Goal: Task Accomplishment & Management: Use online tool/utility

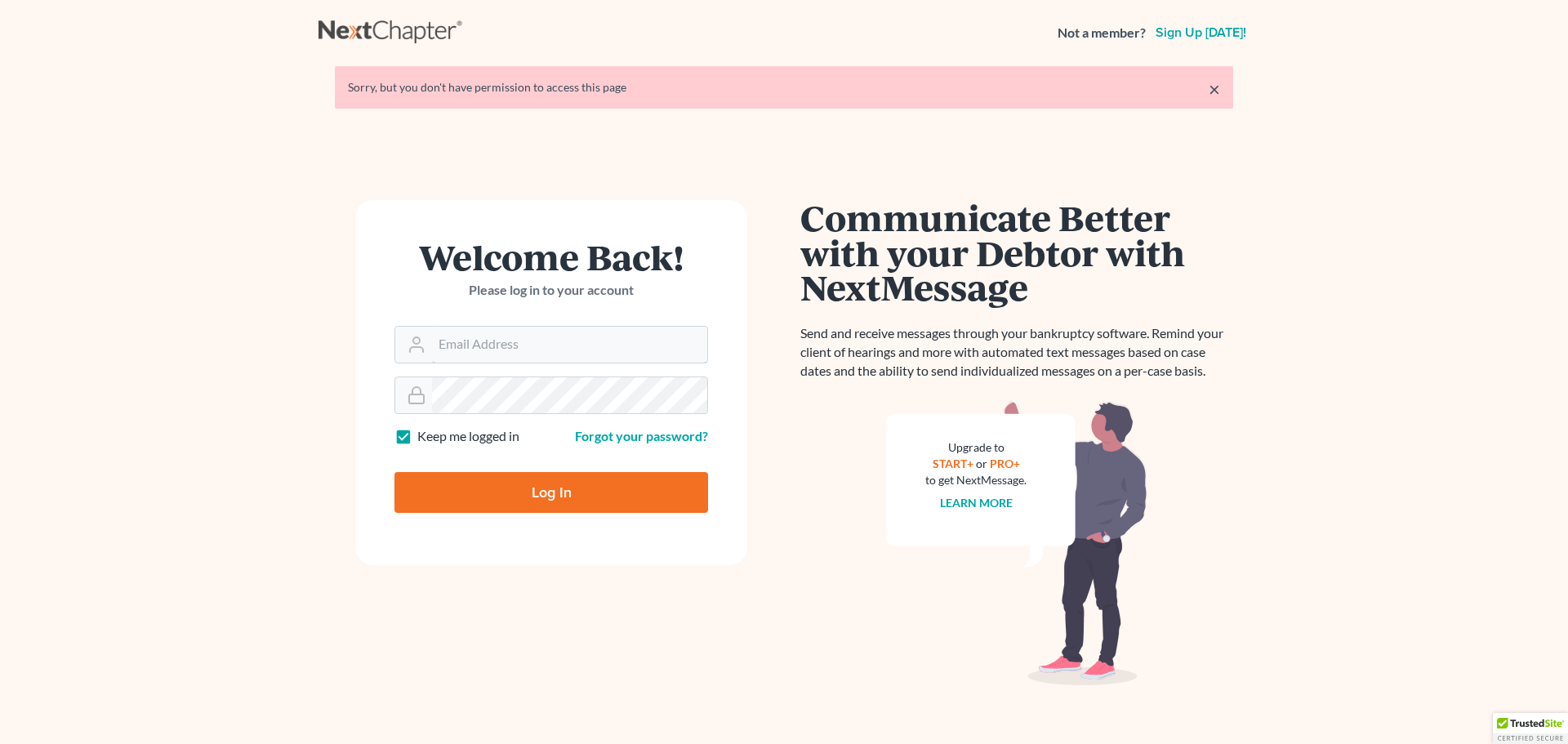
type input "[PERSON_NAME][EMAIL_ADDRESS][DOMAIN_NAME]"
click at [558, 495] on input "Log In" at bounding box center [551, 492] width 314 height 40
type input "Thinking..."
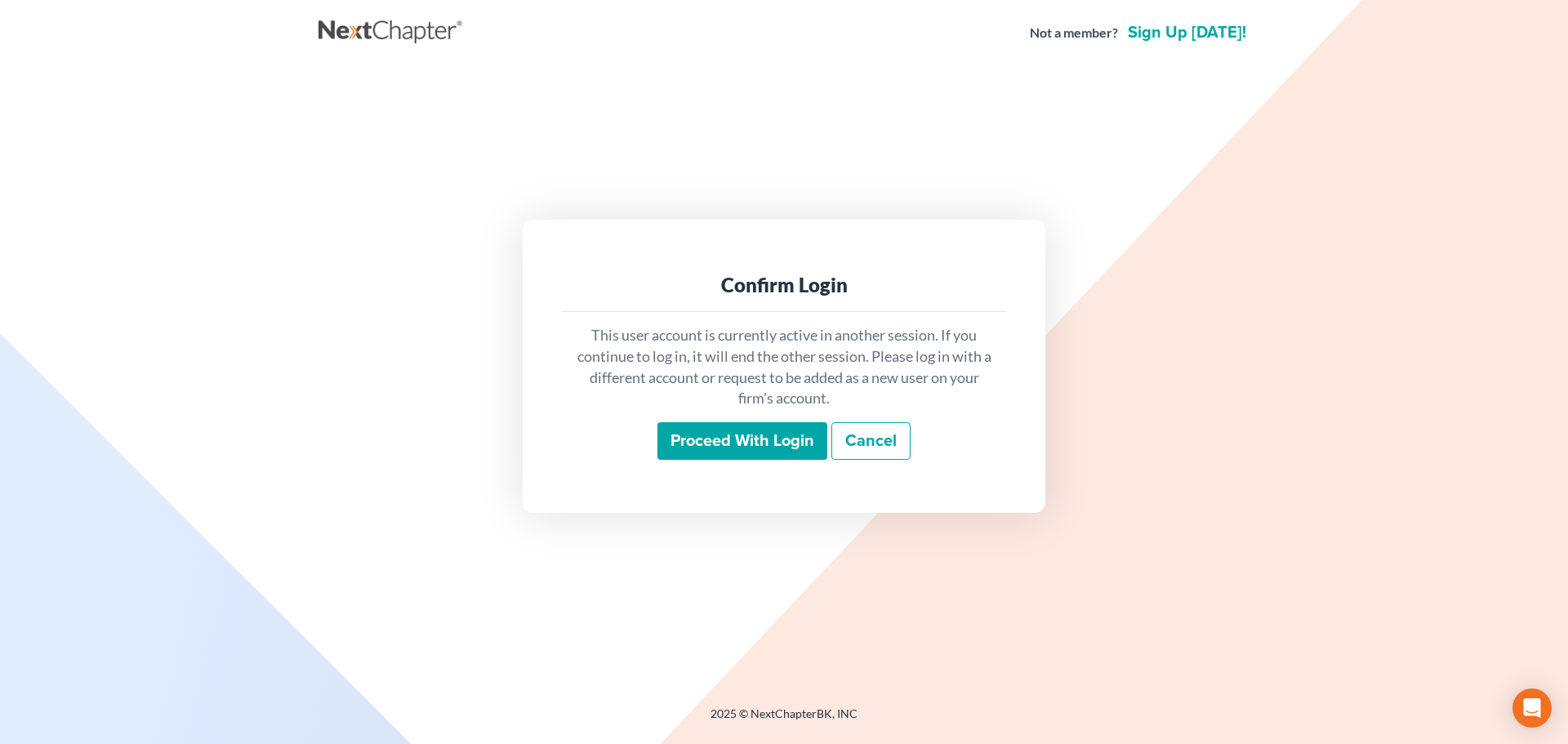
click at [719, 454] on input "Proceed with login" at bounding box center [742, 441] width 170 height 38
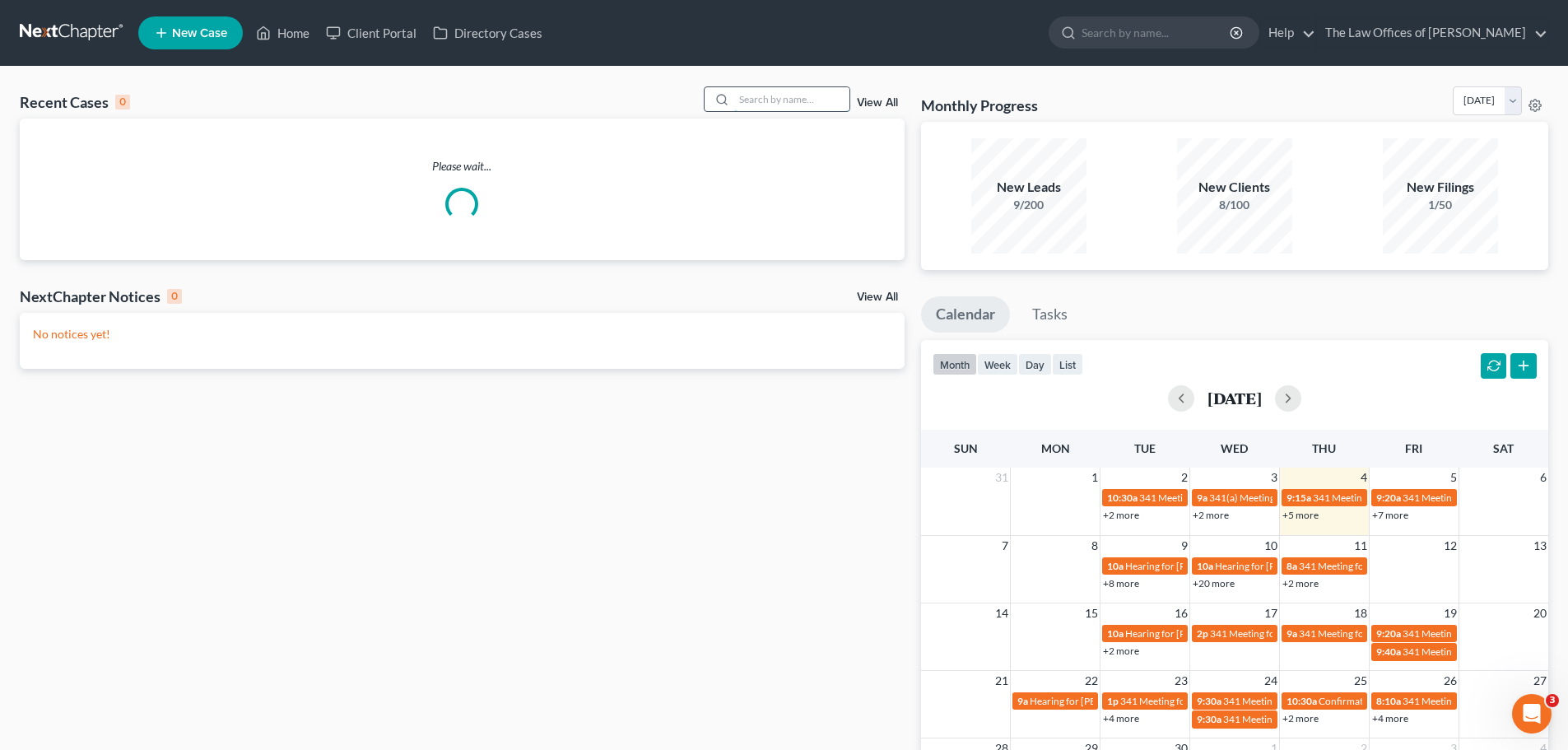
click at [809, 95] on input "search" at bounding box center [792, 98] width 115 height 23
paste input "[PERSON_NAME]"
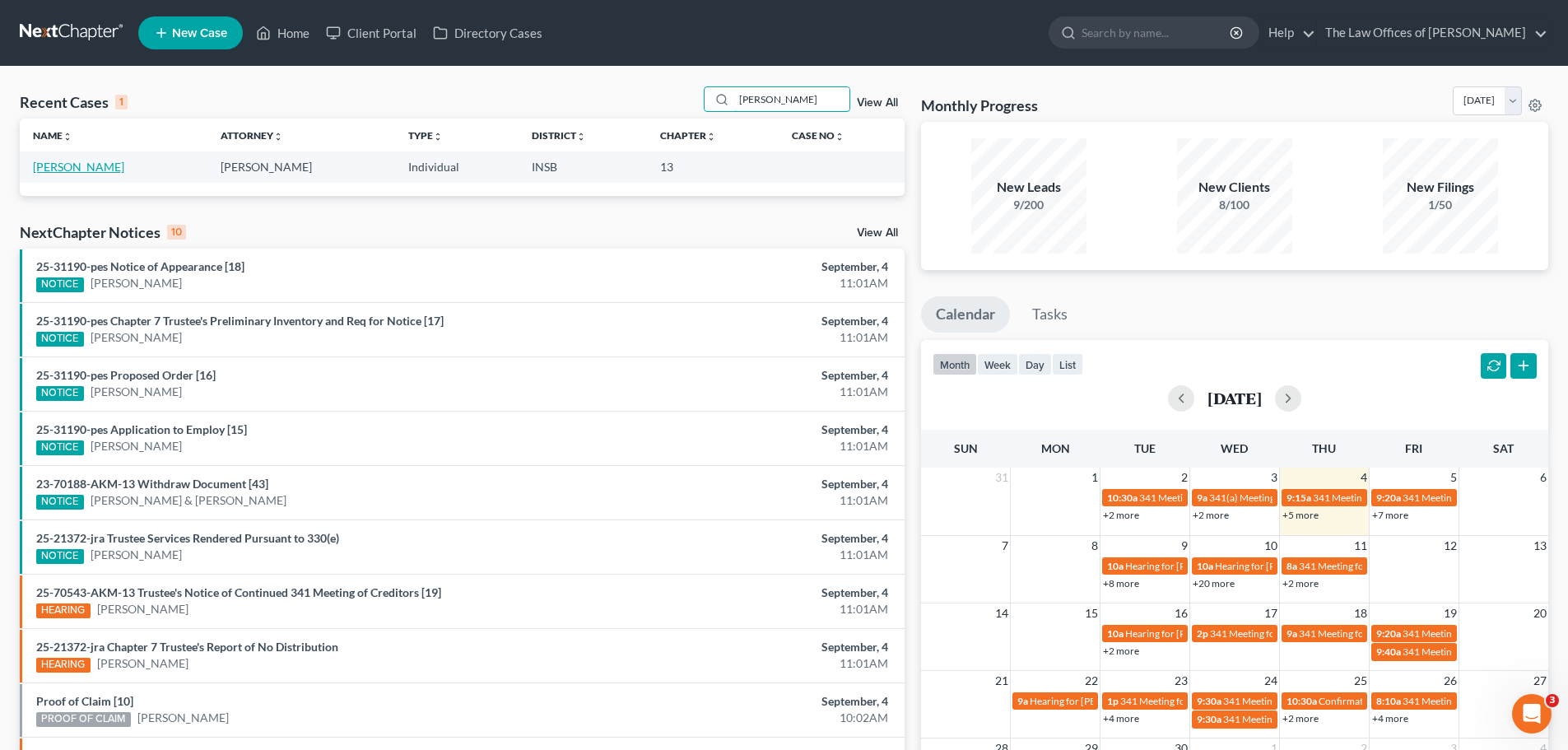
type input "[PERSON_NAME]"
click at [69, 170] on link "[PERSON_NAME]" at bounding box center [78, 167] width 91 height 14
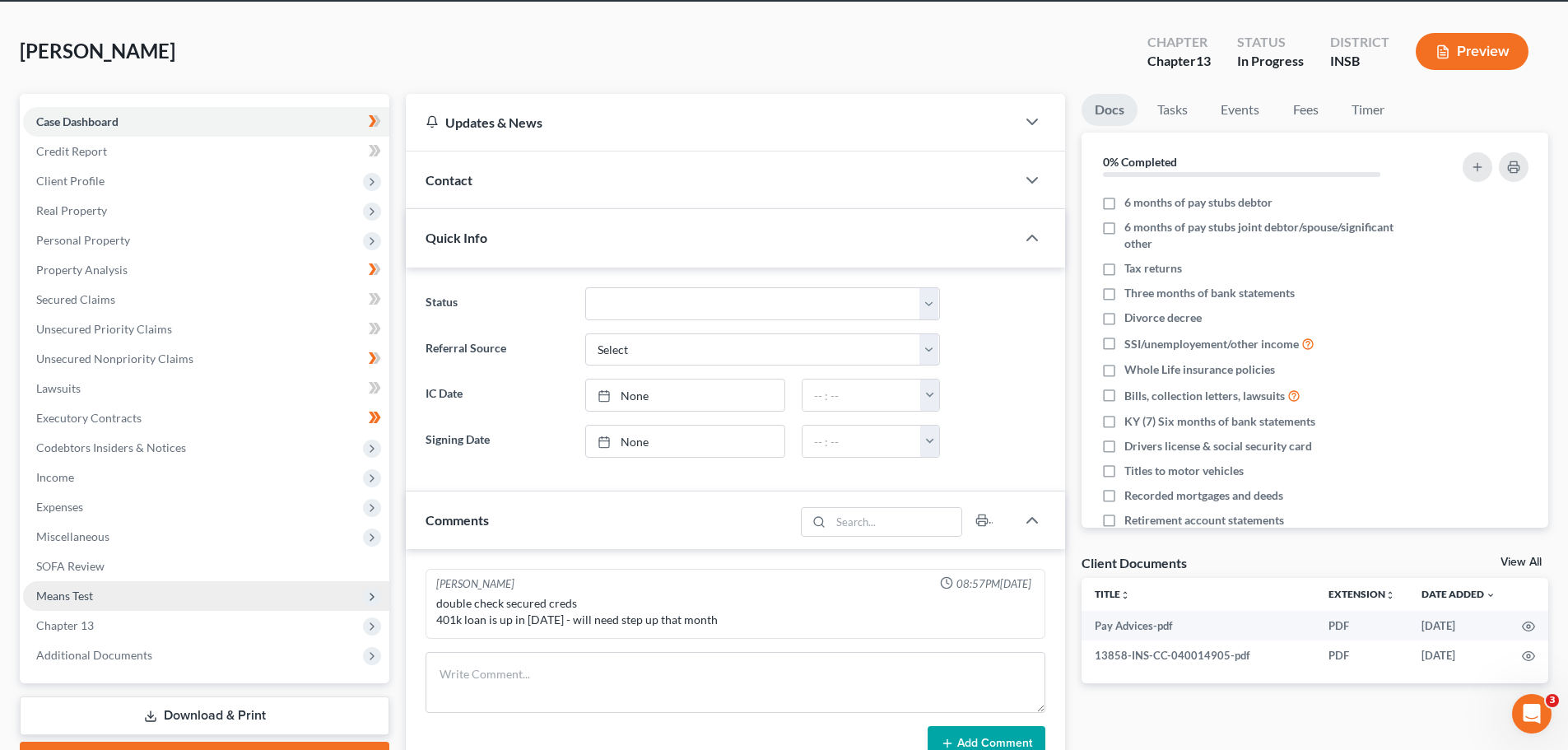
scroll to position [82, 0]
